Goal: Obtain resource: Download file/media

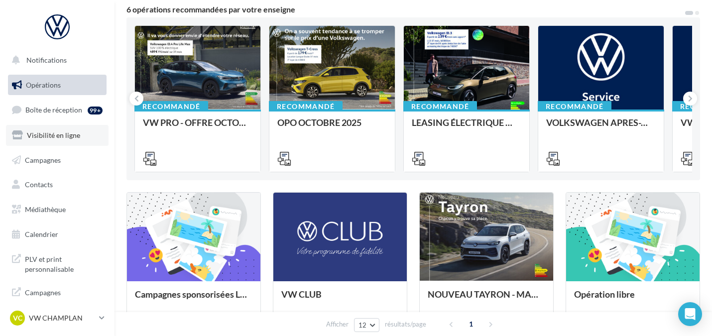
scroll to position [18, 0]
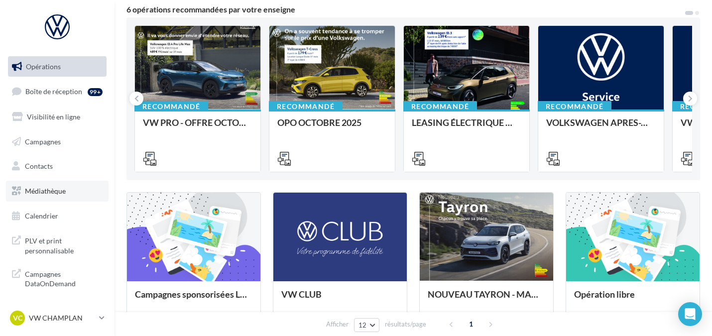
click at [56, 193] on span "Médiathèque" at bounding box center [45, 191] width 41 height 8
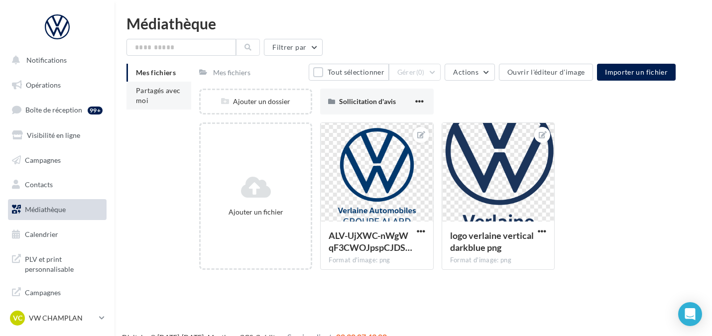
click at [146, 99] on span "Partagés avec moi" at bounding box center [158, 95] width 45 height 18
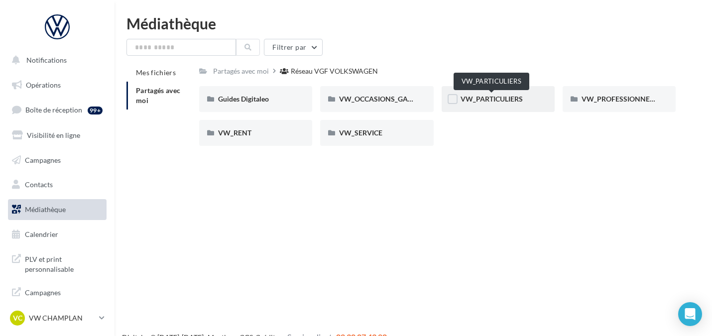
click at [472, 97] on span "VW_PARTICULIERS" at bounding box center [491, 99] width 62 height 8
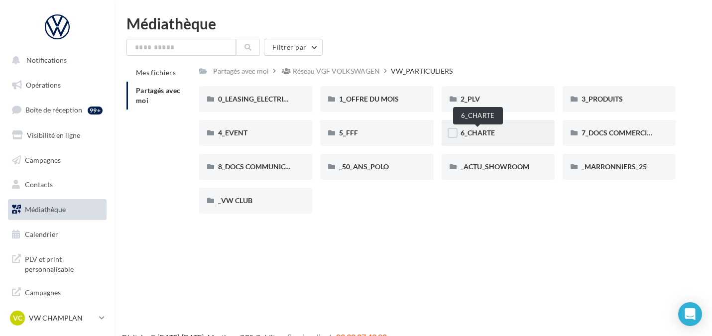
click at [485, 134] on span "6_CHARTE" at bounding box center [477, 132] width 34 height 8
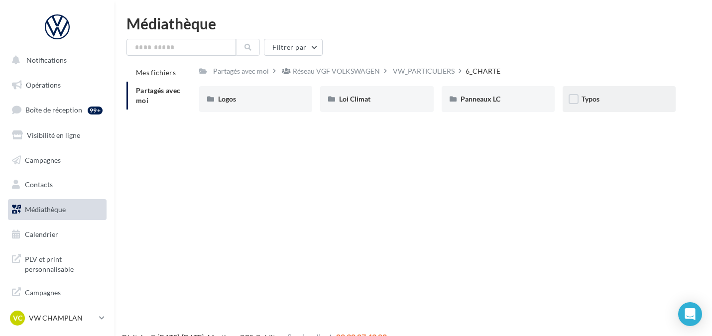
click at [589, 95] on div "Typos" at bounding box center [618, 99] width 75 height 10
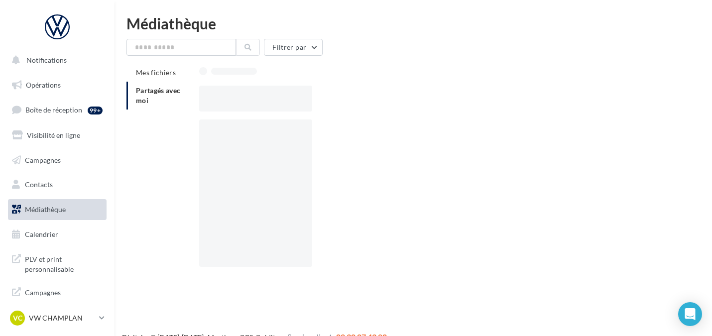
click at [589, 95] on div at bounding box center [441, 99] width 484 height 26
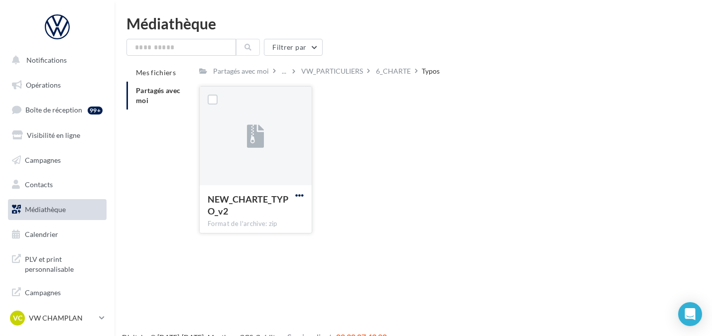
click at [304, 192] on span "button" at bounding box center [299, 195] width 8 height 8
click at [240, 214] on button "Télécharger" at bounding box center [256, 215] width 100 height 26
click at [330, 72] on div "VW_PARTICULIERS" at bounding box center [332, 71] width 62 height 10
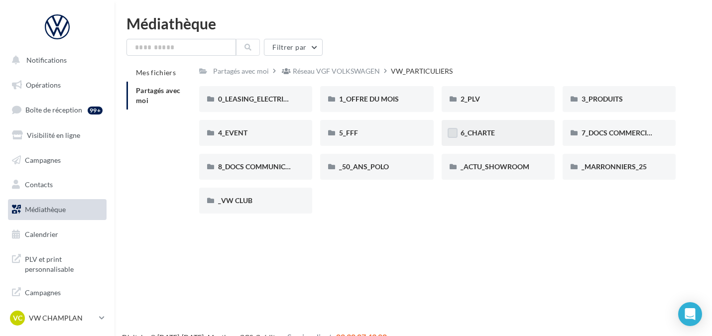
click at [456, 130] on label at bounding box center [452, 133] width 10 height 10
click at [467, 129] on span "6_CHARTE" at bounding box center [477, 132] width 34 height 8
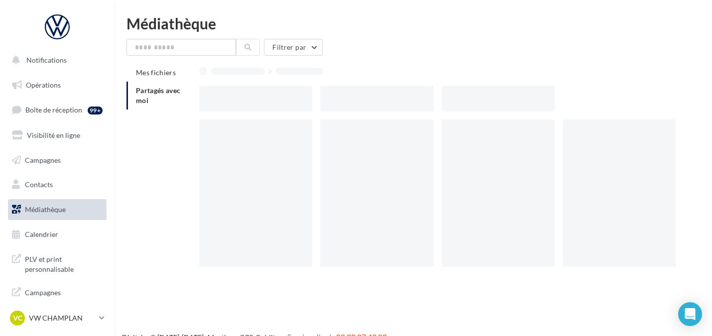
click at [467, 129] on div at bounding box center [497, 192] width 113 height 147
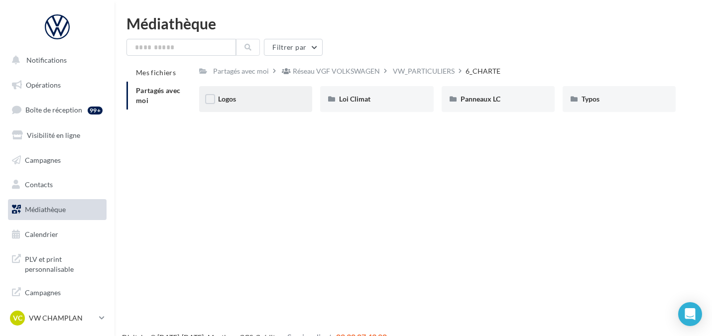
click at [272, 93] on div "Logos" at bounding box center [255, 99] width 113 height 26
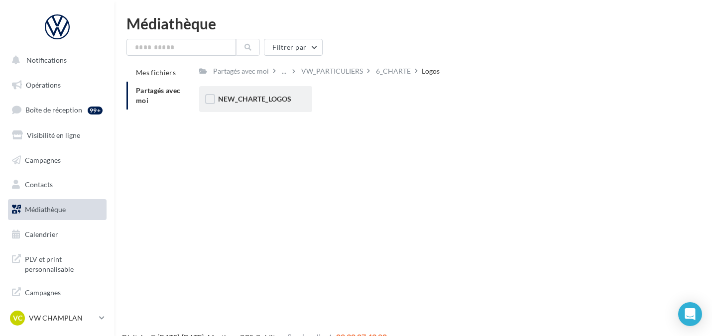
click at [284, 105] on div "NEW_CHARTE_LOGOS" at bounding box center [255, 99] width 113 height 26
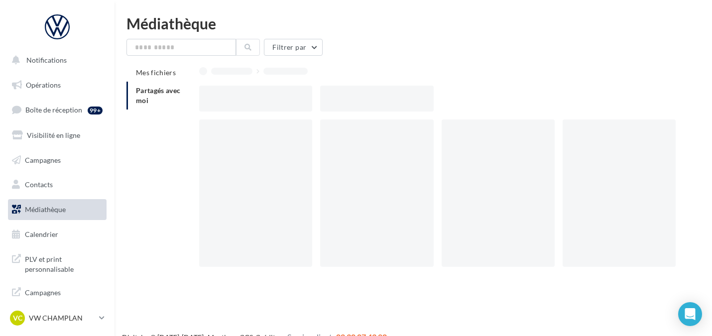
click at [284, 105] on div at bounding box center [255, 99] width 113 height 26
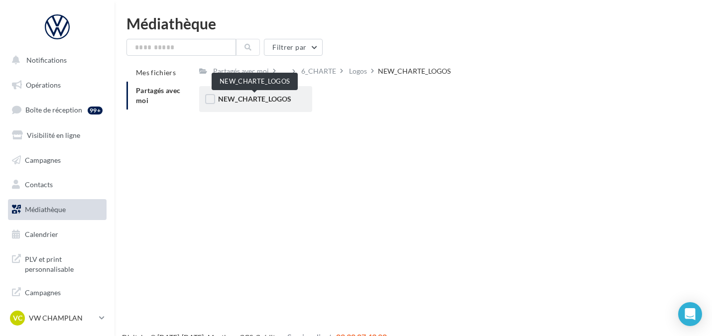
click at [275, 99] on span "NEW_CHARTE_LOGOS" at bounding box center [254, 99] width 73 height 8
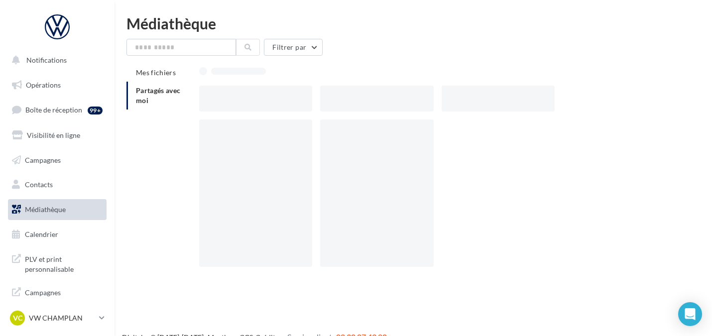
click at [275, 99] on div at bounding box center [255, 99] width 113 height 26
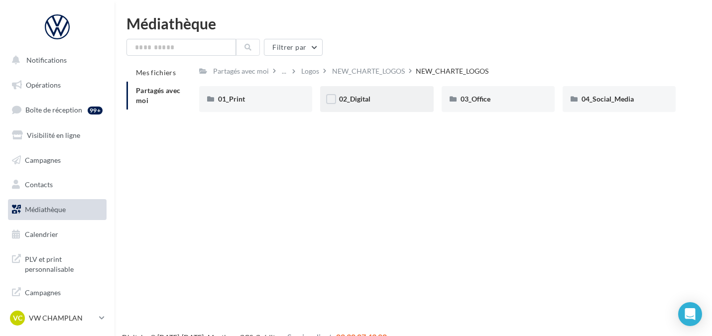
click at [385, 102] on div "02_Digital" at bounding box center [376, 99] width 75 height 10
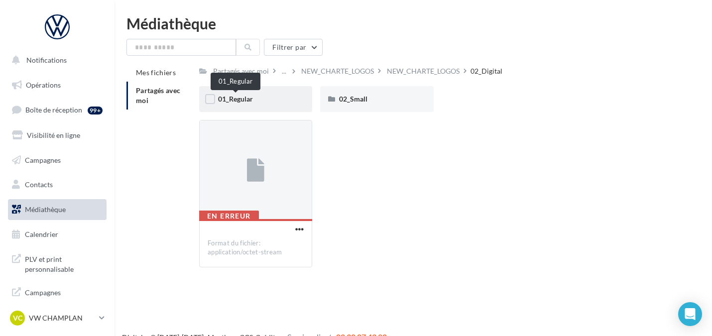
click at [237, 99] on span "01_Regular" at bounding box center [235, 99] width 35 height 8
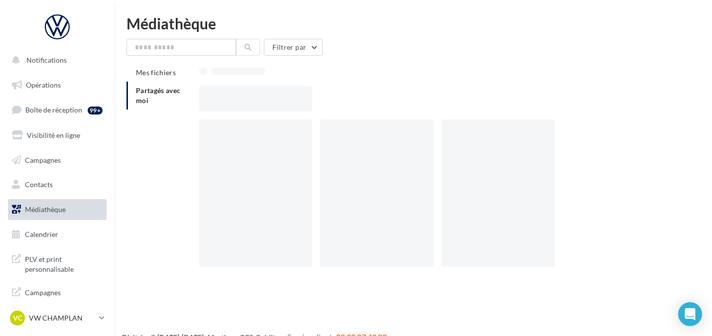
click at [237, 99] on div at bounding box center [255, 99] width 113 height 26
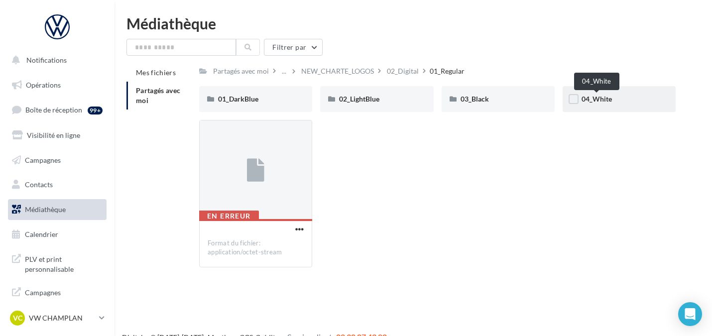
click at [589, 102] on span "04_White" at bounding box center [596, 99] width 30 height 8
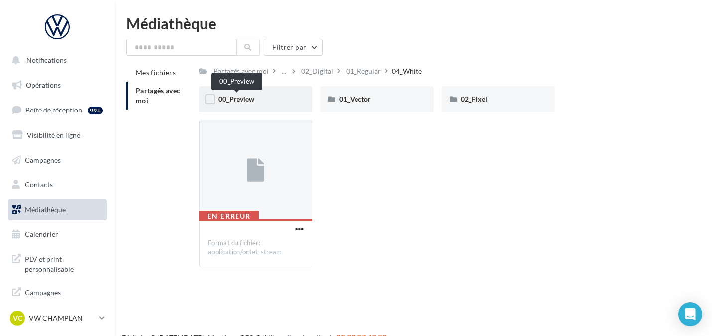
click at [242, 98] on span "00_Preview" at bounding box center [236, 99] width 36 height 8
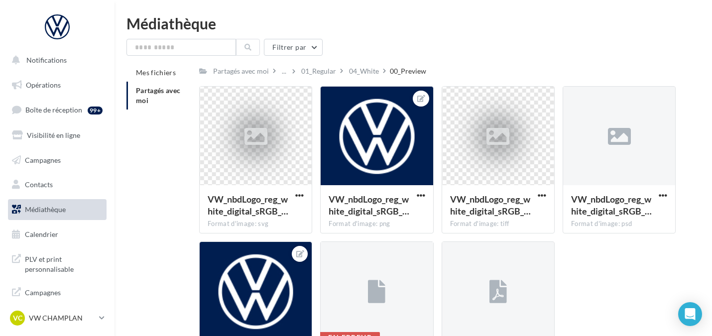
click at [406, 71] on div "00_Preview" at bounding box center [408, 71] width 36 height 10
click at [367, 75] on div "04_White" at bounding box center [364, 71] width 30 height 10
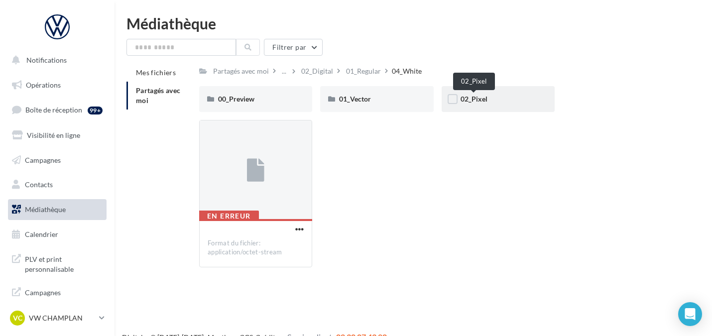
click at [483, 98] on span "02_Pixel" at bounding box center [473, 99] width 27 height 8
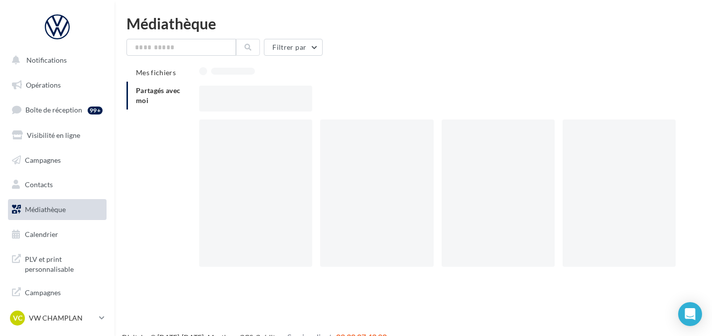
click at [483, 98] on div at bounding box center [441, 99] width 484 height 26
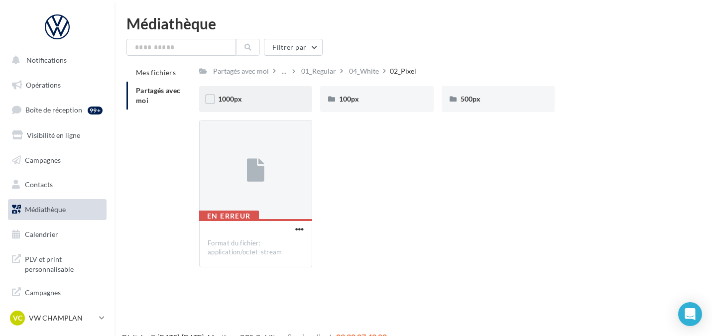
click at [248, 98] on div "1000px" at bounding box center [255, 99] width 75 height 10
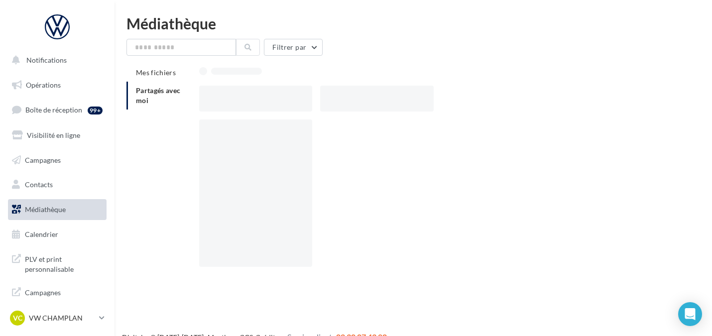
click at [248, 98] on div at bounding box center [255, 99] width 113 height 26
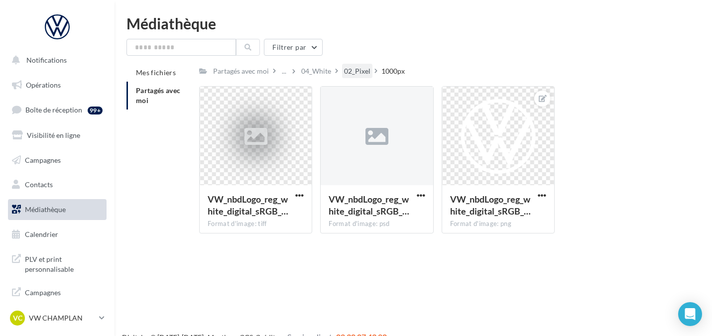
click at [346, 71] on div "02_Pixel" at bounding box center [357, 71] width 26 height 10
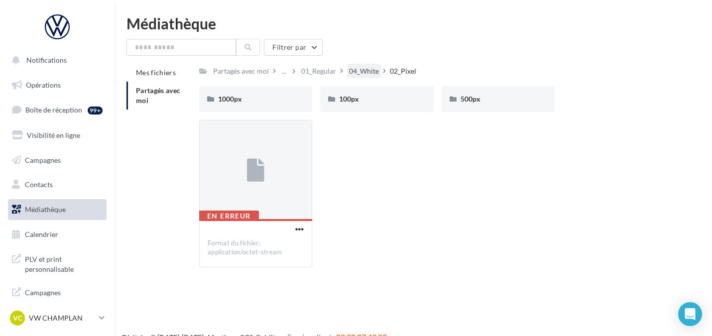
click at [357, 73] on div "04_White" at bounding box center [364, 71] width 30 height 10
click at [363, 101] on span "01_Vector" at bounding box center [355, 99] width 32 height 8
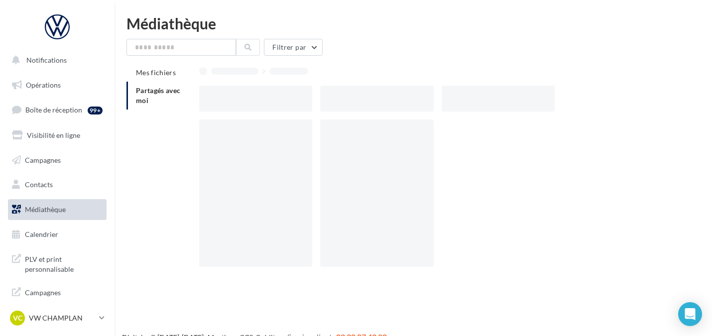
click at [363, 101] on div at bounding box center [376, 99] width 113 height 26
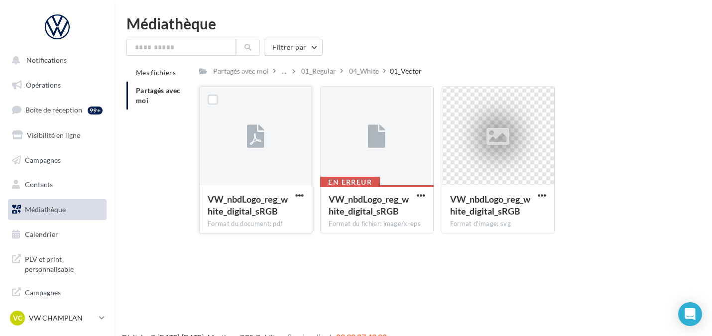
click at [263, 144] on icon at bounding box center [255, 136] width 17 height 23
click at [419, 197] on span "button" at bounding box center [421, 195] width 8 height 8
click at [373, 70] on div "04_White" at bounding box center [364, 71] width 30 height 10
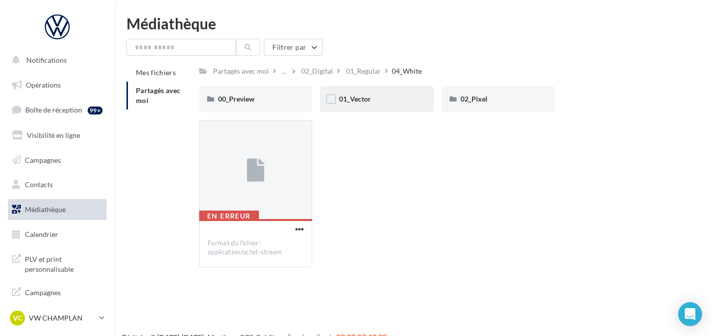
click at [365, 93] on div "01_Vector" at bounding box center [376, 99] width 113 height 26
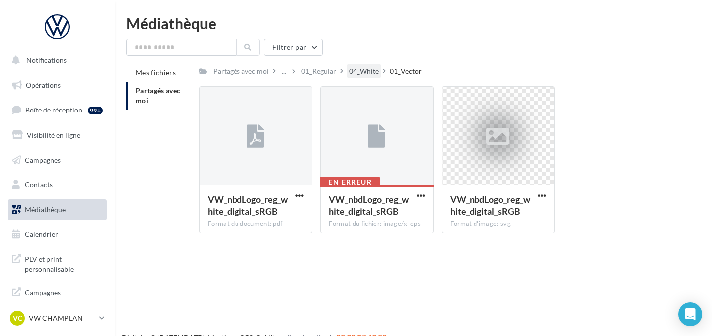
click at [360, 71] on div "04_White" at bounding box center [364, 71] width 30 height 10
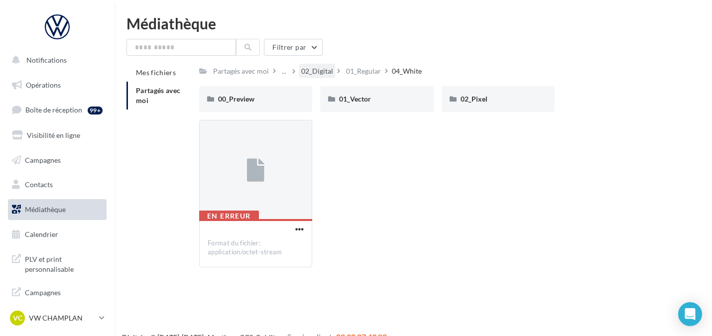
click at [316, 67] on div "02_Digital" at bounding box center [317, 71] width 32 height 10
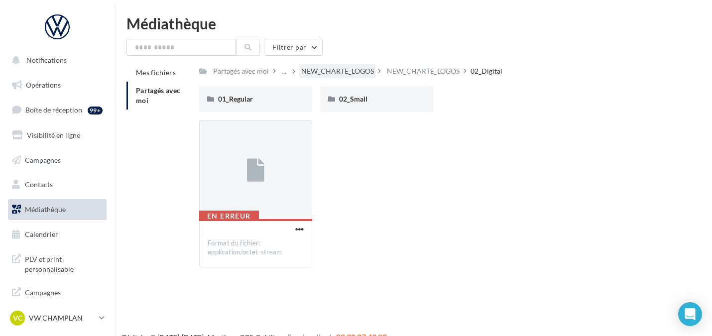
click at [320, 70] on div "NEW_CHARTE_LOGOS" at bounding box center [337, 71] width 73 height 10
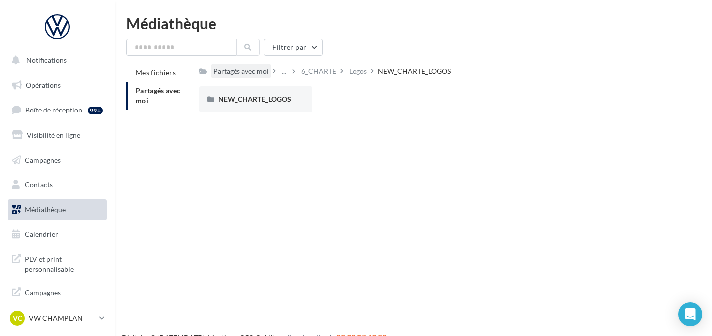
click at [239, 69] on div "Partagés avec moi" at bounding box center [241, 71] width 56 height 10
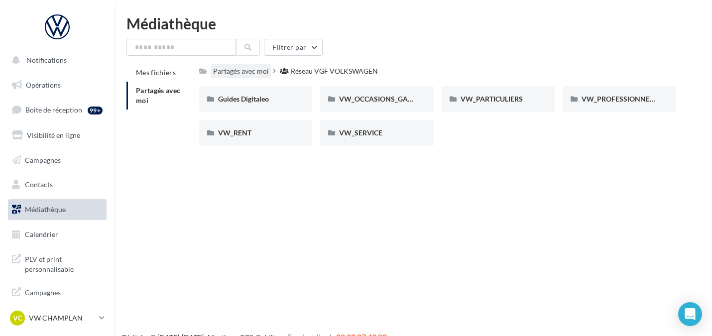
click at [253, 74] on div "Partagés avec moi" at bounding box center [241, 71] width 56 height 10
click at [242, 73] on div "Partagés avec moi" at bounding box center [241, 71] width 56 height 10
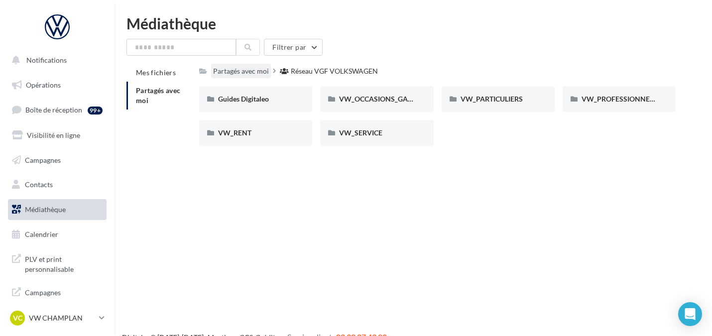
click at [235, 71] on div "Partagés avec moi" at bounding box center [241, 71] width 56 height 10
click at [70, 207] on link "Médiathèque" at bounding box center [57, 209] width 103 height 21
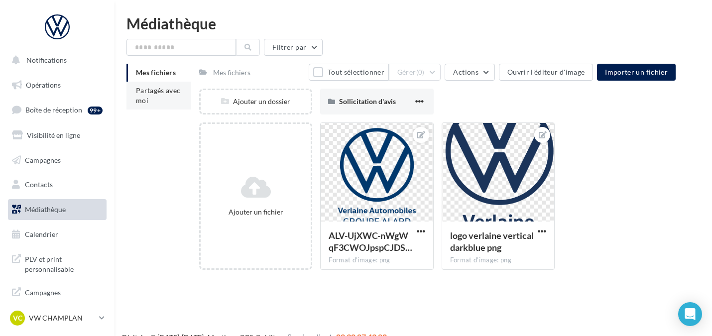
click at [161, 96] on li "Partagés avec moi" at bounding box center [158, 96] width 65 height 28
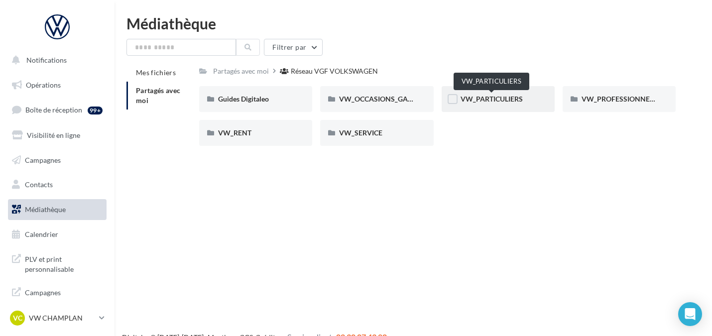
click at [495, 102] on span "VW_PARTICULIERS" at bounding box center [491, 99] width 62 height 8
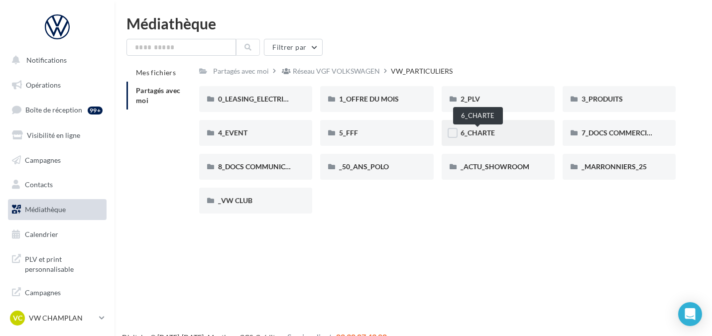
click at [466, 131] on span "6_CHARTE" at bounding box center [477, 132] width 34 height 8
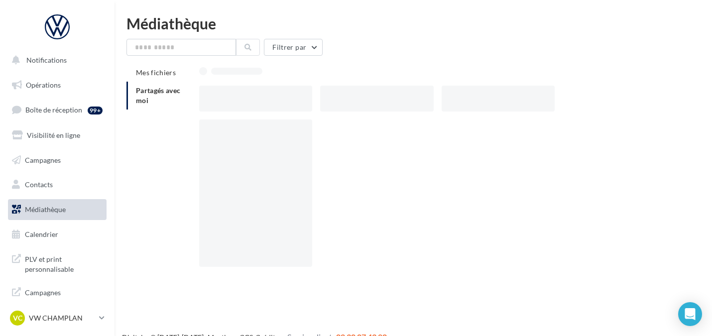
click at [466, 131] on div at bounding box center [441, 196] width 484 height 155
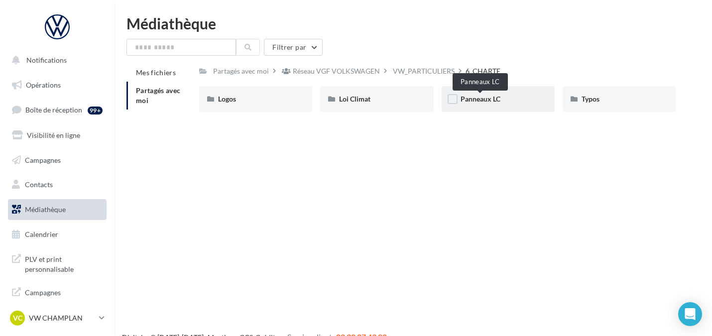
click at [482, 97] on span "Panneaux LC" at bounding box center [480, 99] width 40 height 8
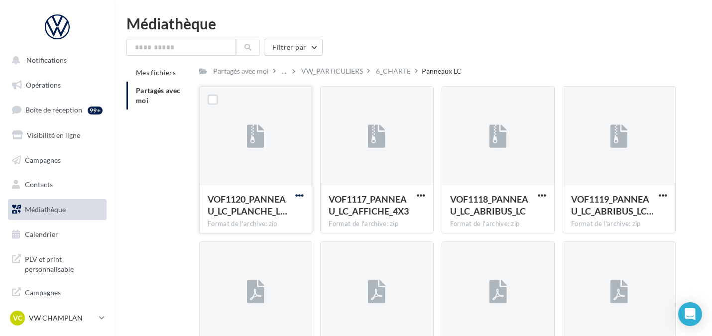
click at [301, 193] on span "button" at bounding box center [299, 195] width 8 height 8
click at [240, 213] on button "Télécharger" at bounding box center [256, 215] width 100 height 26
click at [395, 69] on div "6_CHARTE" at bounding box center [393, 71] width 35 height 10
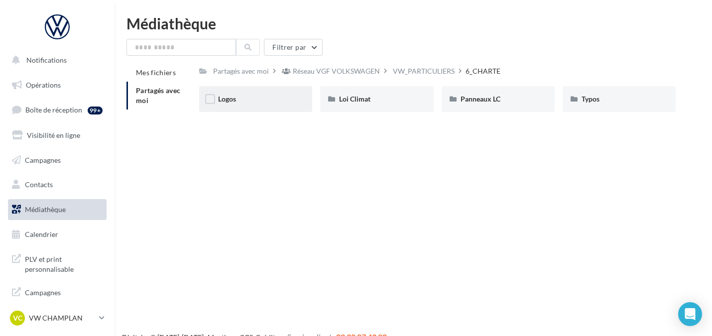
click at [261, 107] on div "Logos" at bounding box center [255, 99] width 113 height 26
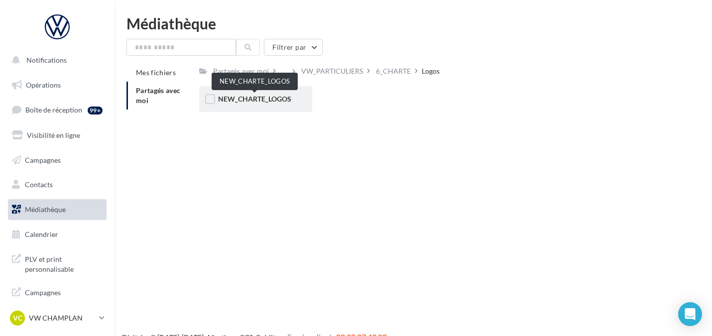
click at [229, 99] on span "NEW_CHARTE_LOGOS" at bounding box center [254, 99] width 73 height 8
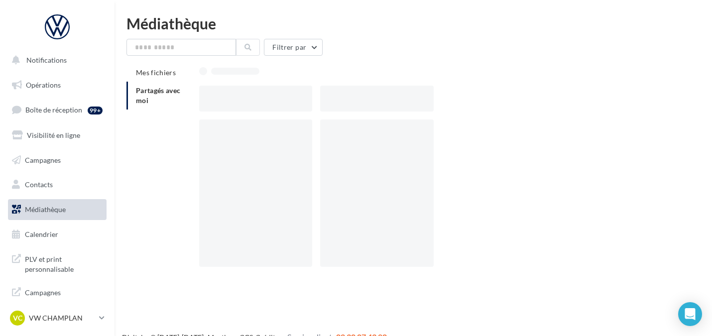
click at [229, 99] on div at bounding box center [255, 99] width 113 height 26
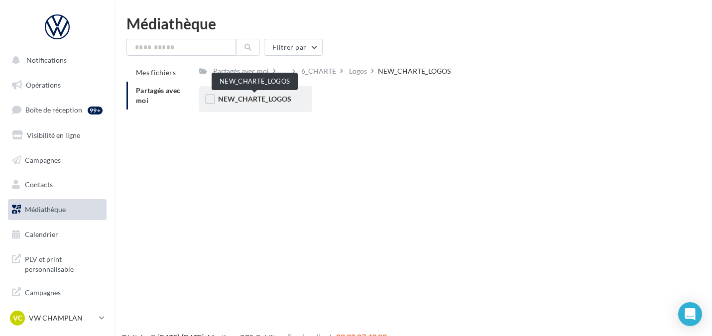
click at [231, 102] on span "NEW_CHARTE_LOGOS" at bounding box center [254, 99] width 73 height 8
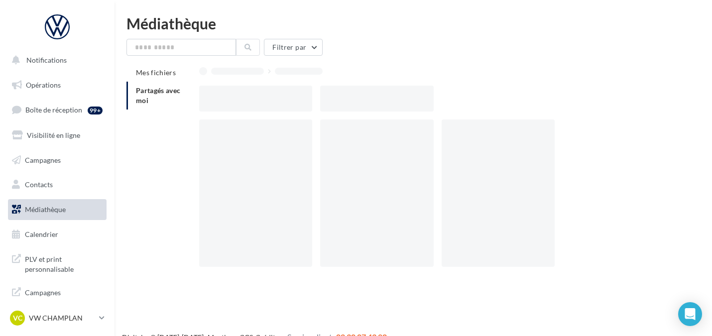
click at [231, 102] on div at bounding box center [255, 99] width 113 height 26
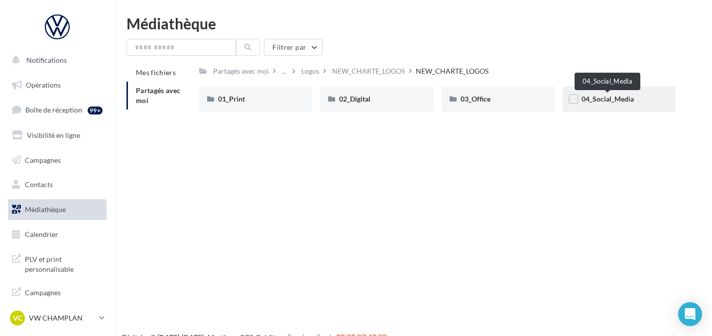
click at [619, 99] on span "04_Social_Media" at bounding box center [607, 99] width 52 height 8
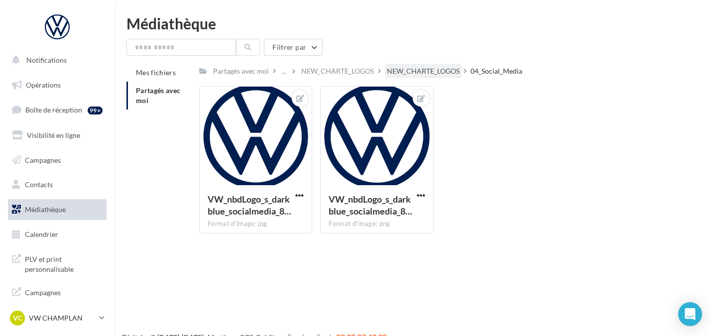
click at [430, 69] on div "NEW_CHARTE_LOGOS" at bounding box center [423, 71] width 73 height 10
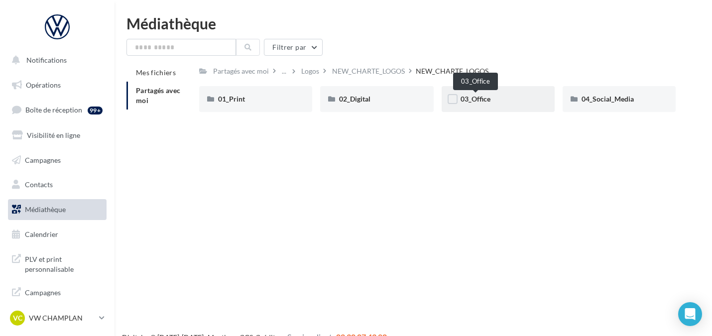
click at [486, 98] on span "03_Office" at bounding box center [475, 99] width 30 height 8
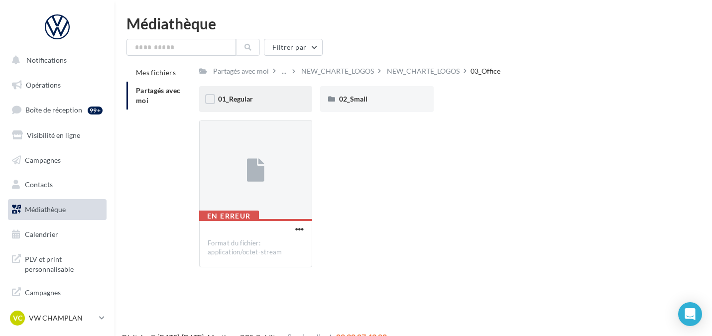
click at [271, 104] on div "01_Regular" at bounding box center [255, 99] width 75 height 10
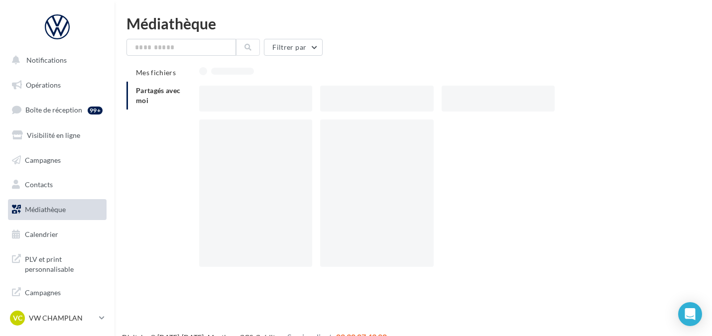
click at [271, 104] on div at bounding box center [255, 99] width 113 height 26
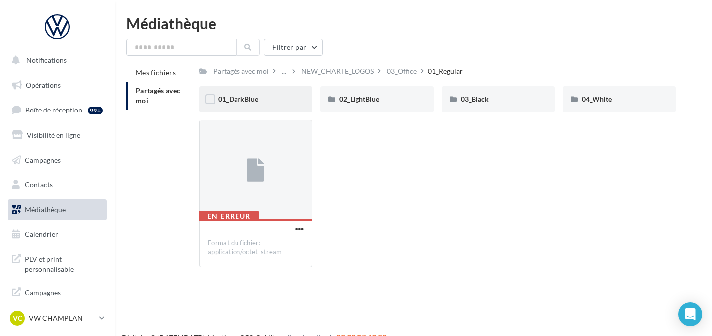
click at [253, 91] on div "01_DarkBlue" at bounding box center [255, 99] width 113 height 26
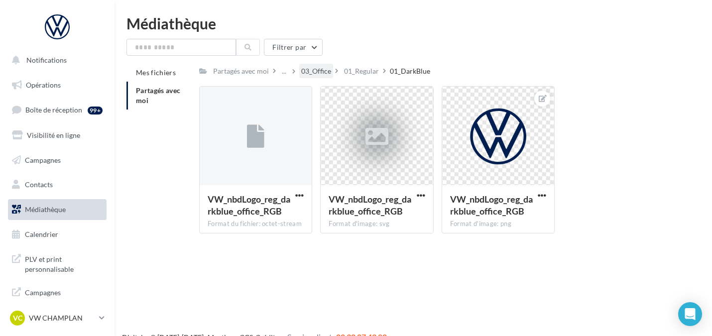
click at [308, 72] on div "03_Office" at bounding box center [316, 71] width 30 height 10
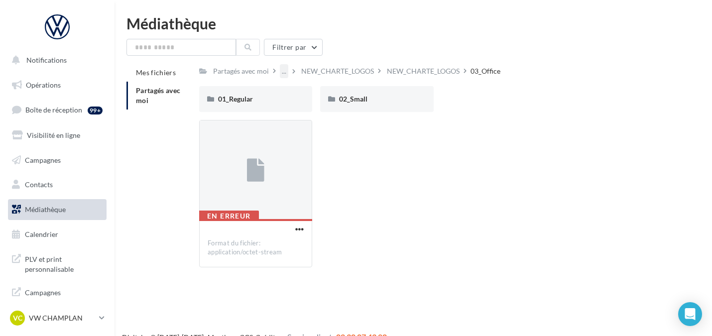
click at [284, 70] on div "..." at bounding box center [284, 71] width 8 height 14
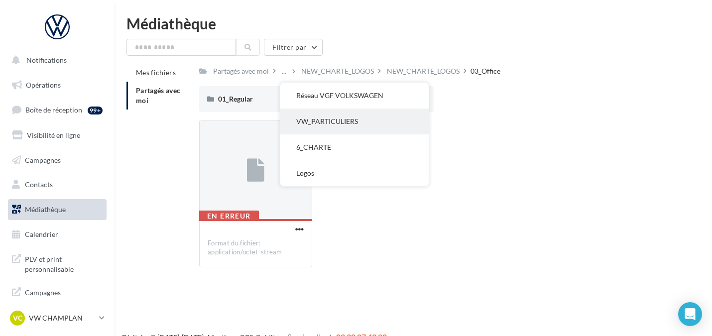
click at [318, 121] on button "VW_PARTICULIERS" at bounding box center [354, 121] width 148 height 26
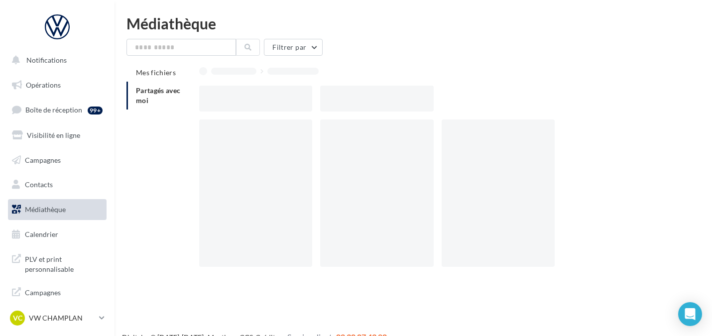
click at [318, 121] on div at bounding box center [259, 192] width 121 height 147
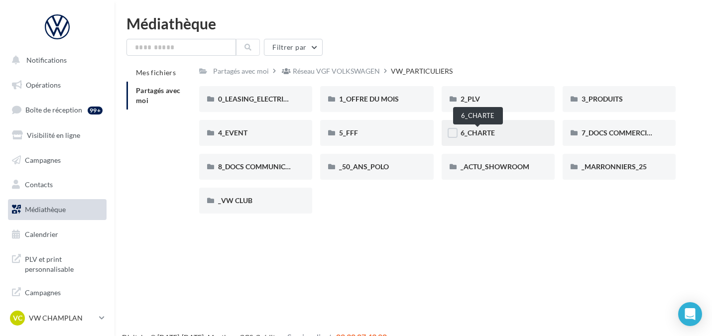
click at [477, 131] on span "6_CHARTE" at bounding box center [477, 132] width 34 height 8
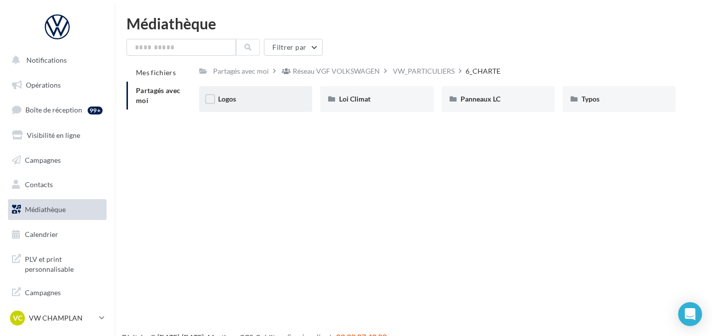
click at [274, 97] on div "Logos" at bounding box center [255, 99] width 75 height 10
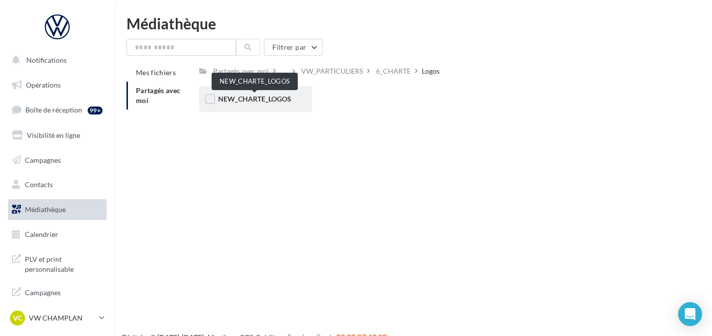
click at [281, 97] on span "NEW_CHARTE_LOGOS" at bounding box center [254, 99] width 73 height 8
click at [248, 92] on div "NEW_CHARTE_LOGOS" at bounding box center [255, 99] width 113 height 26
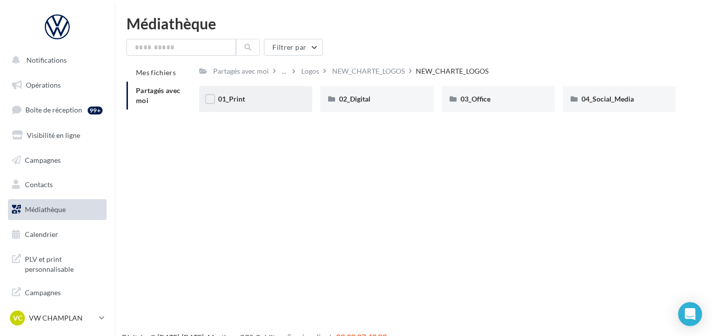
click at [254, 99] on div "01_Print" at bounding box center [255, 99] width 75 height 10
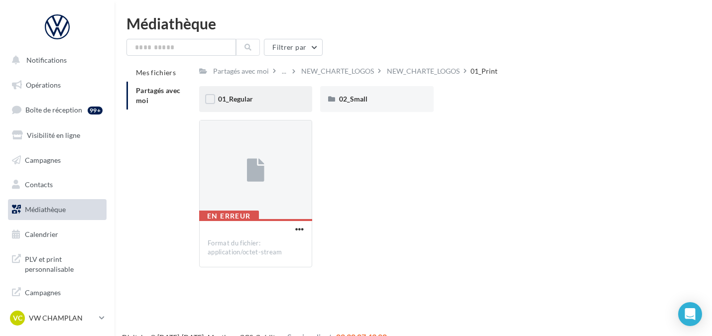
click at [256, 99] on div "01_Regular" at bounding box center [255, 99] width 75 height 10
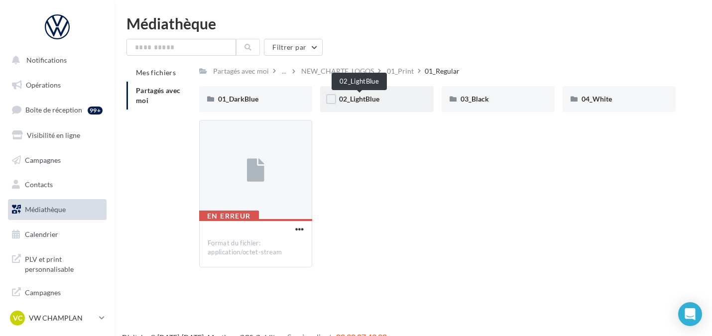
click at [368, 102] on span "02_LightBlue" at bounding box center [359, 99] width 40 height 8
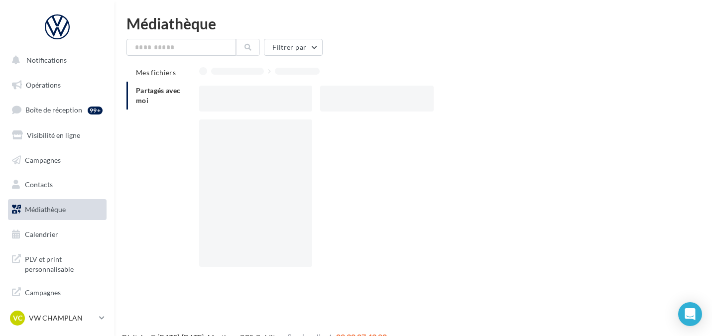
click at [368, 102] on div at bounding box center [376, 99] width 113 height 26
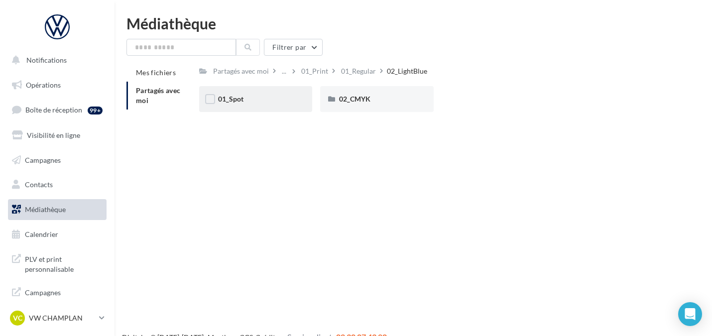
click at [248, 100] on div "01_Spot" at bounding box center [255, 99] width 75 height 10
click at [250, 101] on span "01_Pantone_C" at bounding box center [240, 99] width 44 height 8
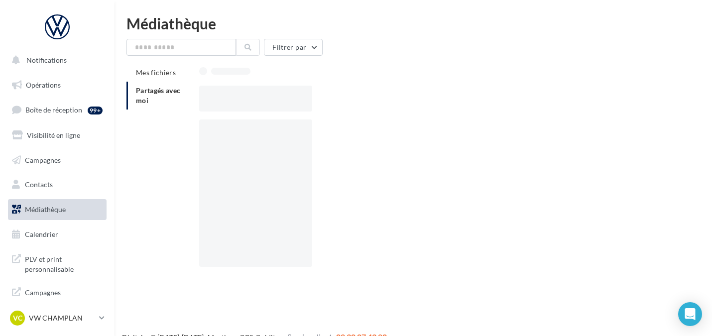
click at [250, 101] on div at bounding box center [255, 99] width 113 height 26
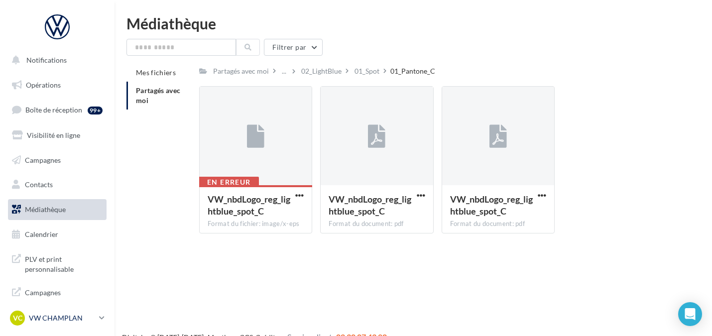
click at [51, 316] on p "VW CHAMPLAN" at bounding box center [62, 318] width 66 height 10
